Goal: Information Seeking & Learning: Learn about a topic

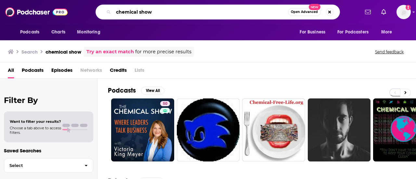
click at [183, 10] on input "chemical show" at bounding box center [201, 12] width 175 height 10
type input "what's up with tech"
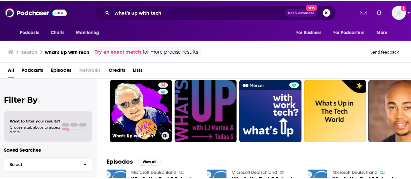
scroll to position [18, 0]
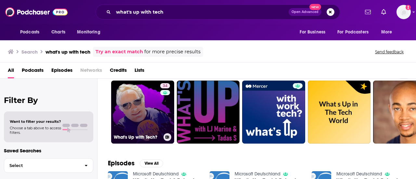
click at [152, 99] on link "34 What's Up with Tech?" at bounding box center [142, 112] width 63 height 63
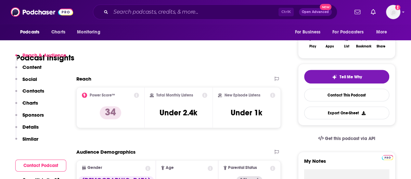
scroll to position [148, 0]
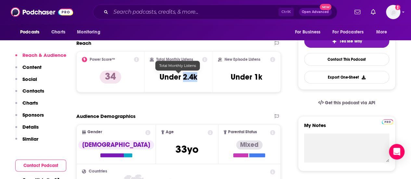
drag, startPoint x: 198, startPoint y: 78, endPoint x: 182, endPoint y: 79, distance: 15.9
click at [182, 79] on div "Total Monthly Listens Under 2.4k" at bounding box center [179, 72] width 58 height 30
copy h3 "2.4k"
